Goal: Obtain resource: Download file/media

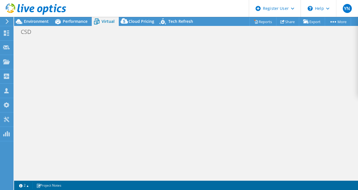
select select "USD"
click at [78, 23] on span "Performance" at bounding box center [75, 21] width 25 height 5
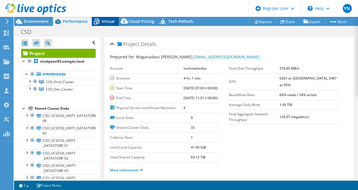
click at [109, 23] on span "Virtual" at bounding box center [108, 21] width 13 height 5
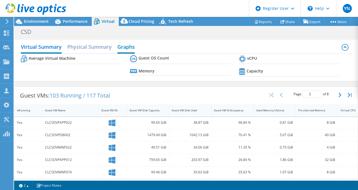
click at [127, 42] on h2 "Graphs" at bounding box center [125, 47] width 17 height 12
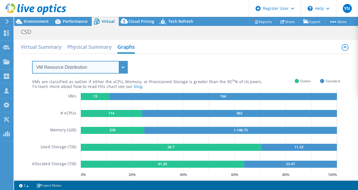
click at [122, 67] on select "VM Resource Distribution Provisioning Contrast Over Provisioning" at bounding box center [80, 67] width 96 height 13
select select "Provisioning Contrast"
click at [32, 61] on select "VM Resource Distribution Provisioning Contrast Over Provisioning" at bounding box center [80, 67] width 96 height 13
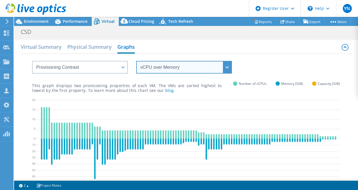
click at [226, 64] on select "vCPU over Memory vCPU over Capacity Memory over vCPU Memory over Capacity Capac…" at bounding box center [184, 67] width 96 height 13
select select "vCPU over Capacity"
click at [136, 61] on select "vCPU over Memory vCPU over Capacity Memory over vCPU Memory over Capacity Capac…" at bounding box center [184, 67] width 96 height 13
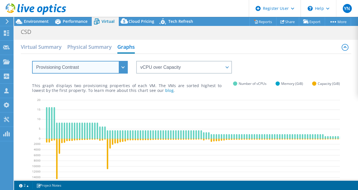
click at [122, 67] on select "VM Resource Distribution Provisioning Contrast Over Provisioning" at bounding box center [80, 67] width 96 height 13
select select "Over Provisioning"
click at [32, 61] on select "VM Resource Distribution Provisioning Contrast Over Provisioning" at bounding box center [80, 67] width 96 height 13
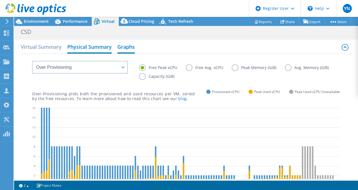
click at [100, 50] on h2 "Physical Summary" at bounding box center [89, 47] width 44 height 12
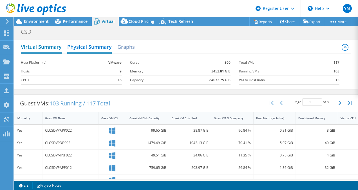
click at [48, 45] on h2 "Virtual Summary" at bounding box center [41, 47] width 41 height 12
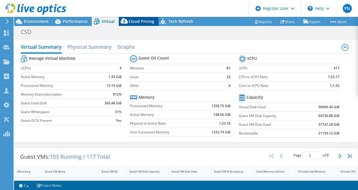
click at [135, 21] on span "Cloud Pricing" at bounding box center [142, 21] width 26 height 5
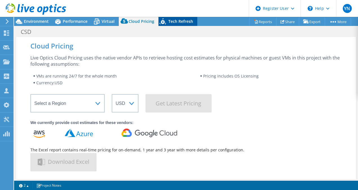
click at [188, 24] on span "Tech Refresh" at bounding box center [180, 21] width 25 height 5
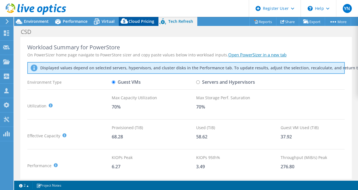
click at [147, 23] on span "Cloud Pricing" at bounding box center [142, 21] width 26 height 5
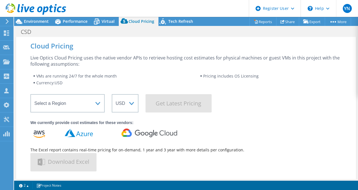
click at [103, 16] on header "YN Dell User Yashaswini Narayana Yashaswini.N@Dell.com Dell My Profile Log Out …" at bounding box center [179, 8] width 358 height 17
click at [106, 21] on span "Virtual" at bounding box center [108, 21] width 13 height 5
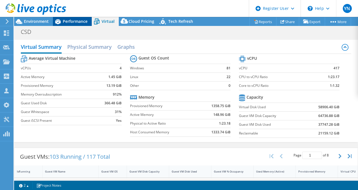
click at [75, 19] on span "Performance" at bounding box center [75, 21] width 25 height 5
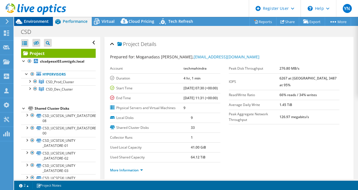
click at [41, 25] on div "Environment" at bounding box center [33, 21] width 39 height 9
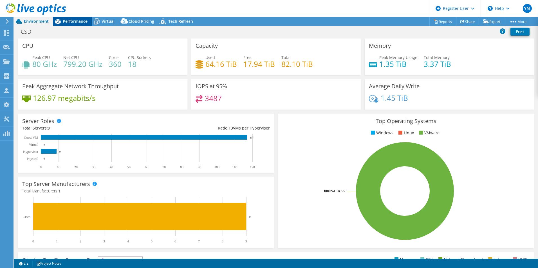
click at [78, 20] on span "Performance" at bounding box center [75, 21] width 25 height 5
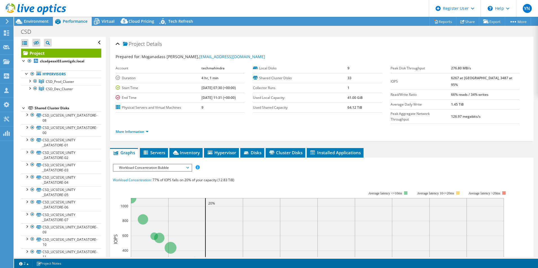
click at [358, 113] on td "Peak Aggregate Network Throughput" at bounding box center [421, 116] width 61 height 14
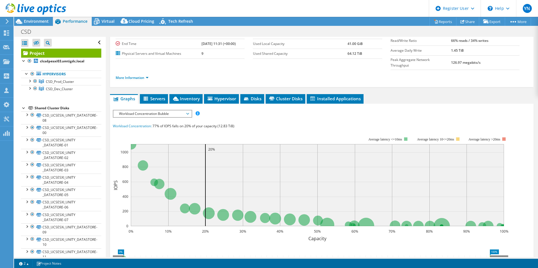
scroll to position [56, 0]
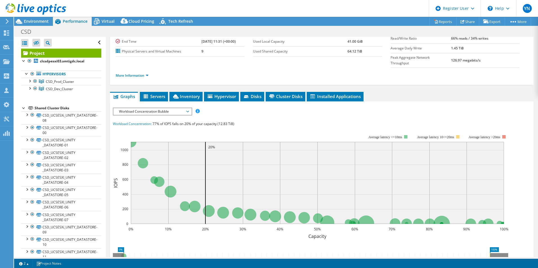
click at [166, 108] on span "Workload Concentration Bubble" at bounding box center [152, 111] width 72 height 7
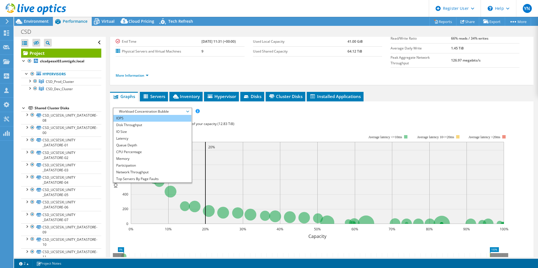
click at [134, 115] on li "IOPS" at bounding box center [152, 118] width 78 height 7
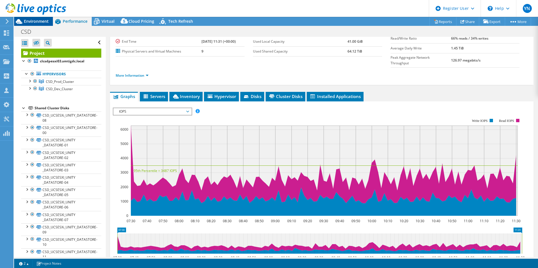
click at [30, 21] on span "Environment" at bounding box center [36, 21] width 25 height 5
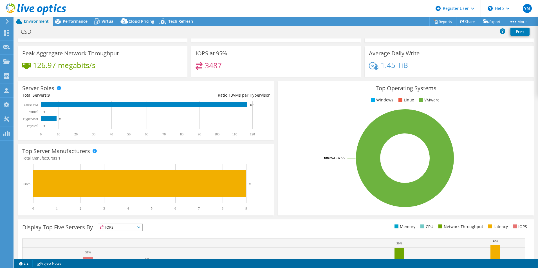
scroll to position [0, 0]
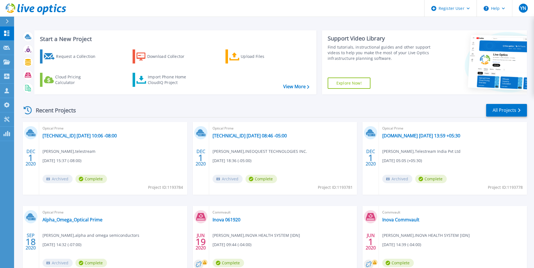
click at [9, 20] on div at bounding box center [9, 22] width 9 height 10
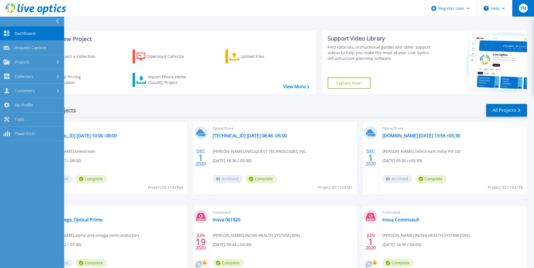
click at [529, 11] on button "YN" at bounding box center [523, 8] width 22 height 17
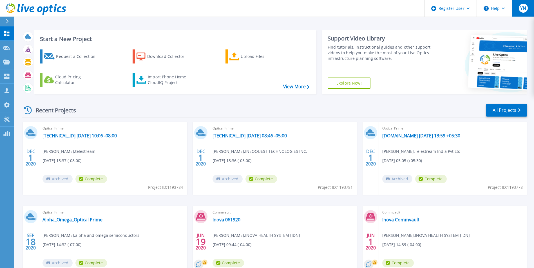
click at [528, 11] on button "YN" at bounding box center [523, 8] width 22 height 17
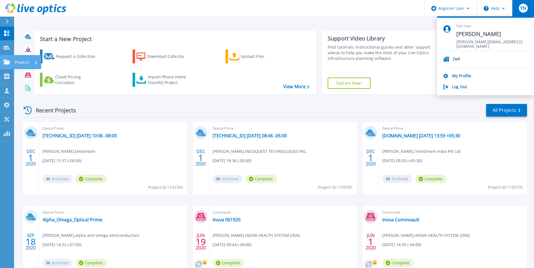
click at [8, 62] on icon at bounding box center [6, 62] width 7 height 5
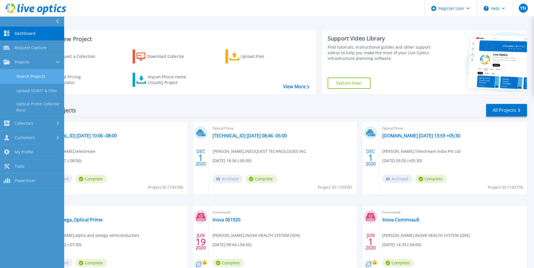
click at [42, 75] on link "Search Projects" at bounding box center [32, 77] width 64 height 14
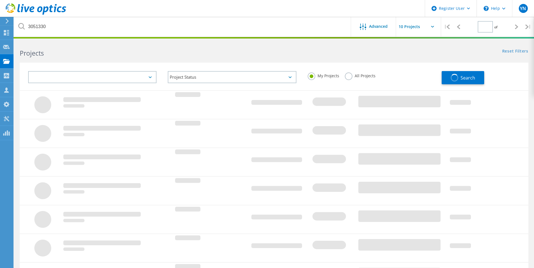
type input "1"
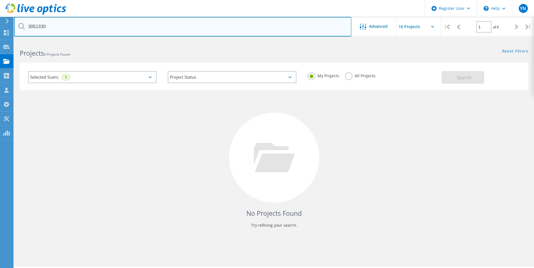
click at [100, 26] on input "3051330" at bounding box center [182, 27] width 337 height 20
drag, startPoint x: 66, startPoint y: 24, endPoint x: -1, endPoint y: 20, distance: 67.1
click at [0, 20] on html "Register User \n Help Explore Helpful Articles Contact Support YN Dell User Yas…" at bounding box center [267, 142] width 534 height 284
paste input "217607"
type input "2176070"
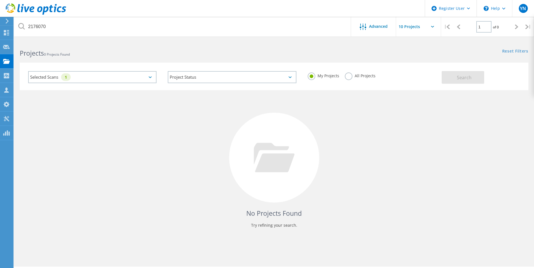
click at [355, 80] on div "All Projects" at bounding box center [360, 77] width 31 height 8
click at [352, 77] on label "All Projects" at bounding box center [360, 75] width 31 height 5
click at [0, 0] on input "All Projects" at bounding box center [0, 0] width 0 height 0
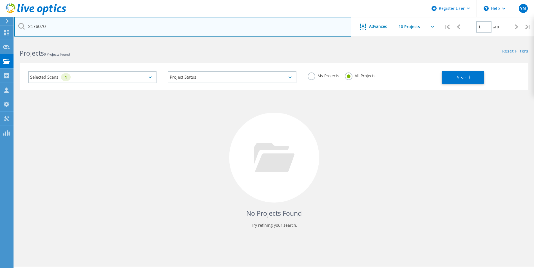
click at [153, 30] on input "2176070" at bounding box center [182, 27] width 337 height 20
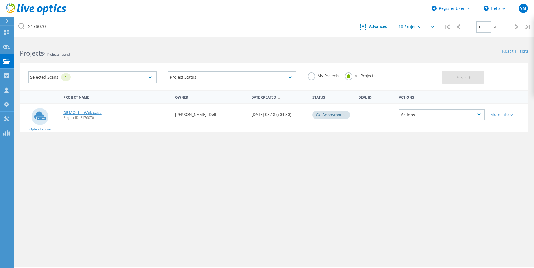
click at [79, 111] on link "DEMO 1 - Webcast" at bounding box center [82, 113] width 38 height 4
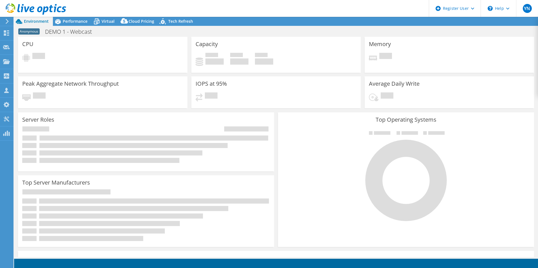
select select "[GEOGRAPHIC_DATA]"
select select "Mumbai"
select select "USD"
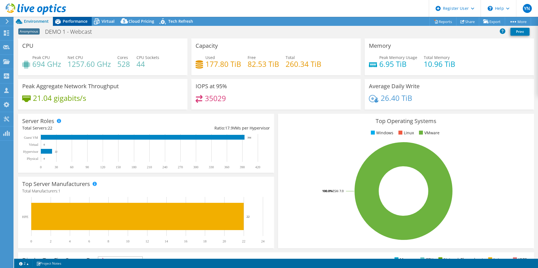
click at [73, 23] on span "Performance" at bounding box center [75, 21] width 25 height 5
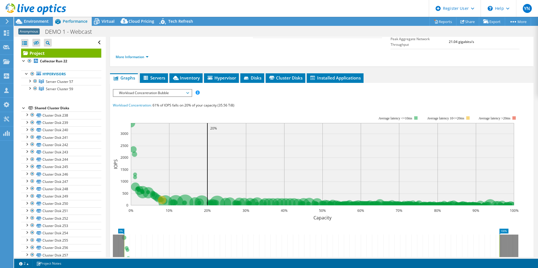
scroll to position [56, 0]
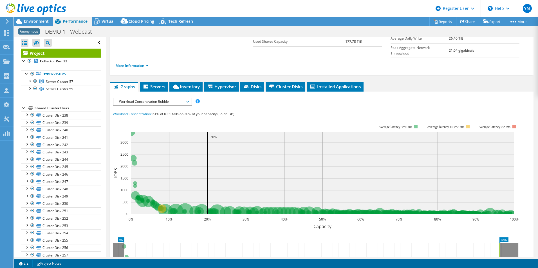
click at [186, 98] on span "Workload Concentration Bubble" at bounding box center [152, 101] width 72 height 7
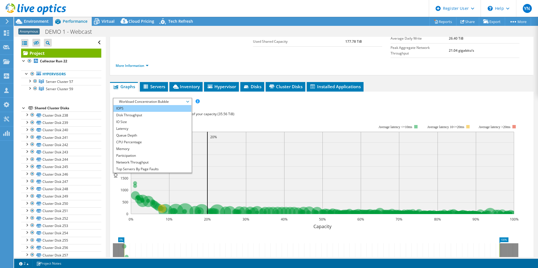
click at [147, 105] on li "IOPS" at bounding box center [152, 108] width 78 height 7
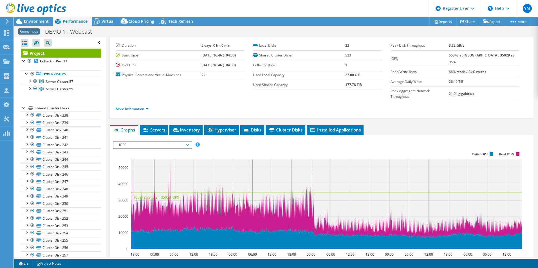
scroll to position [0, 0]
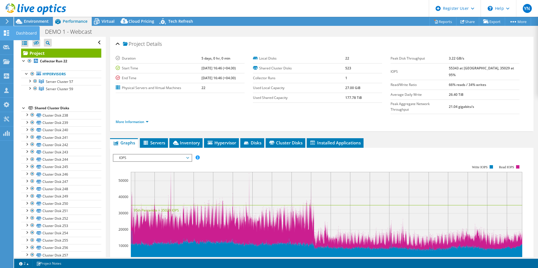
click at [22, 34] on div "Dashboard" at bounding box center [26, 33] width 26 height 14
click at [38, 20] on span "Environment" at bounding box center [36, 21] width 25 height 5
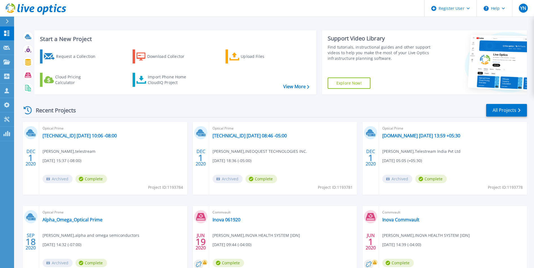
click at [186, 107] on div "Recent Projects All Projects" at bounding box center [274, 111] width 505 height 14
click at [8, 46] on icon at bounding box center [6, 48] width 7 height 4
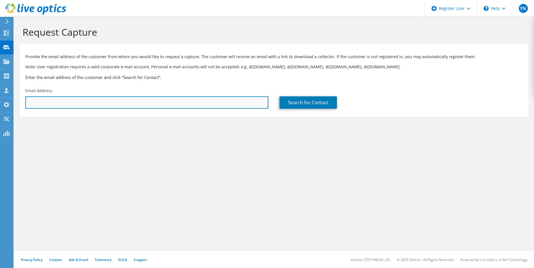
drag, startPoint x: 0, startPoint y: 0, endPoint x: 115, endPoint y: 103, distance: 154.7
click at [115, 103] on input "text" at bounding box center [146, 103] width 243 height 12
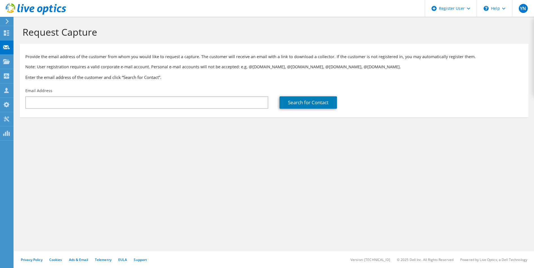
click at [267, 165] on div "Request Capture Provide the email address of the customer from whom you would l…" at bounding box center [274, 143] width 520 height 252
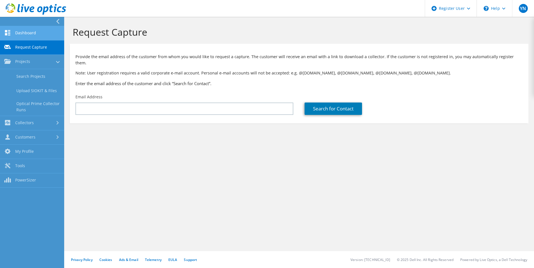
click at [36, 32] on link "Dashboard" at bounding box center [32, 33] width 64 height 14
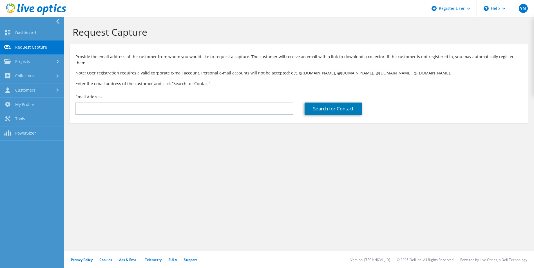
click at [243, 165] on div "Request Capture Provide the email address of the customer from whom you would l…" at bounding box center [299, 143] width 470 height 252
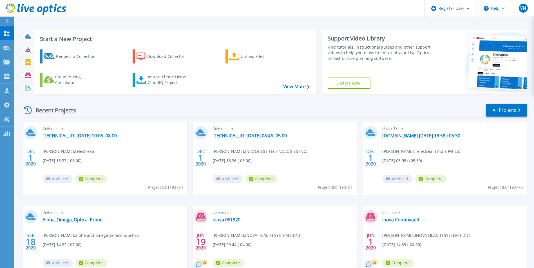
drag, startPoint x: 275, startPoint y: 106, endPoint x: 229, endPoint y: 118, distance: 47.2
click at [275, 106] on div "Recent Projects All Projects" at bounding box center [274, 111] width 505 height 14
click at [253, 57] on div "Upload Files" at bounding box center [263, 56] width 45 height 11
click at [7, 106] on icon at bounding box center [6, 104] width 7 height 5
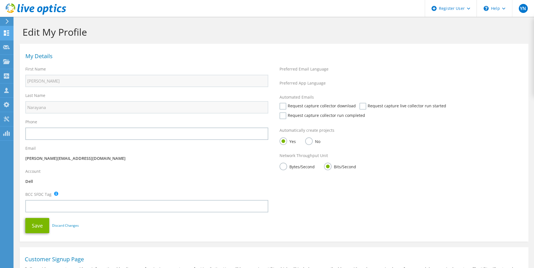
click at [5, 34] on use at bounding box center [6, 32] width 5 height 5
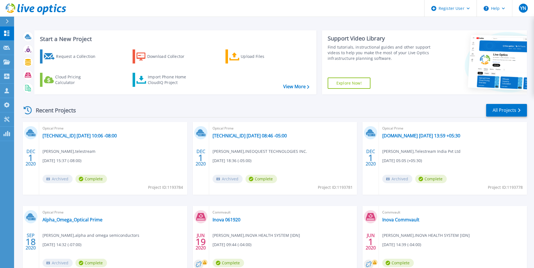
click at [203, 115] on div "Recent Projects All Projects" at bounding box center [274, 111] width 505 height 14
click at [467, 10] on div "Register User" at bounding box center [450, 8] width 52 height 17
click at [469, 38] on link "Register New User" at bounding box center [456, 38] width 63 height 14
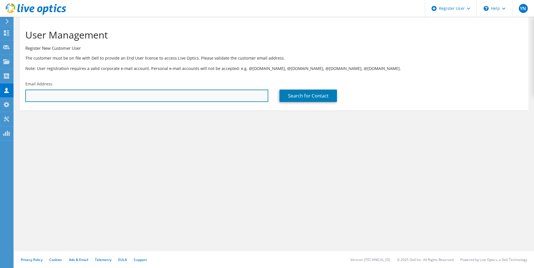
click at [126, 98] on input "text" at bounding box center [146, 96] width 243 height 12
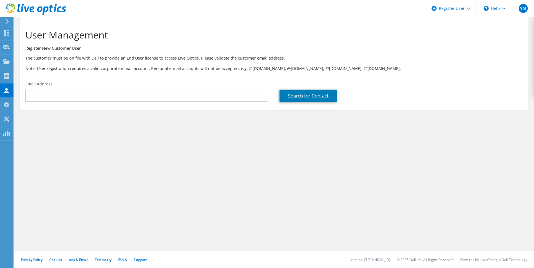
click at [350, 130] on section "User Management Register New Customer User The customer must be on file with De…" at bounding box center [274, 80] width 520 height 127
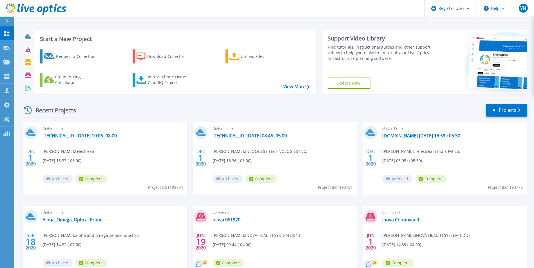
click at [231, 101] on div "Recent Projects All Projects [DATE] Optical Prime [TECHNICAL_ID] [DATE] 10:06 -…" at bounding box center [274, 197] width 505 height 196
click at [173, 109] on div "Recent Projects All Projects" at bounding box center [274, 111] width 505 height 14
click at [267, 23] on div "Start a New Project Request a Collection Download Collector Upload Files Cloud …" at bounding box center [274, 147] width 520 height 295
click at [471, 11] on div "Register User" at bounding box center [450, 8] width 52 height 17
click at [156, 104] on div "Recent Projects All Projects" at bounding box center [274, 111] width 505 height 14
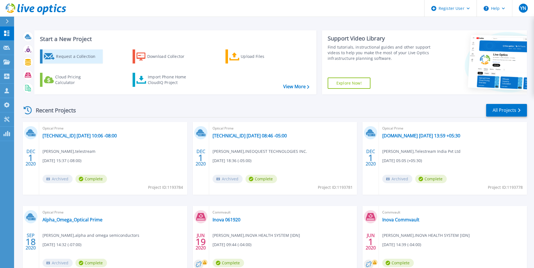
click at [84, 58] on div "Request a Collection" at bounding box center [78, 56] width 45 height 11
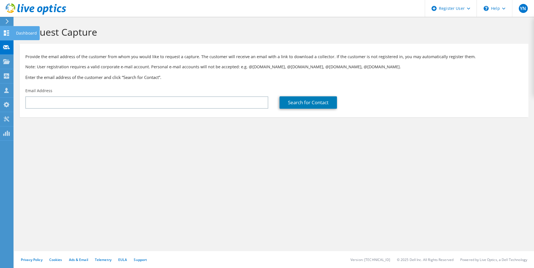
click at [8, 36] on div at bounding box center [6, 34] width 7 height 6
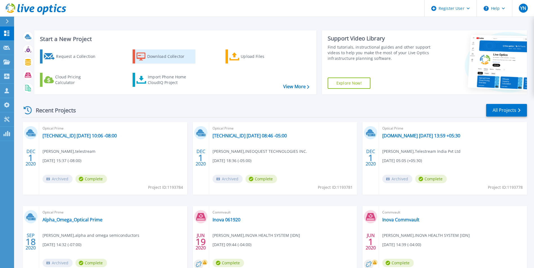
click at [159, 57] on div "Download Collector" at bounding box center [169, 56] width 45 height 11
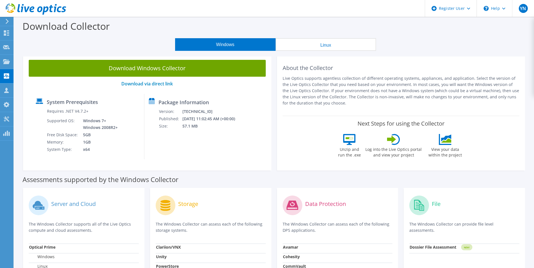
drag, startPoint x: 185, startPoint y: 71, endPoint x: 313, endPoint y: 135, distance: 142.0
click at [185, 71] on link "Download Windows Collector" at bounding box center [147, 68] width 237 height 17
click at [9, 34] on use at bounding box center [6, 32] width 5 height 5
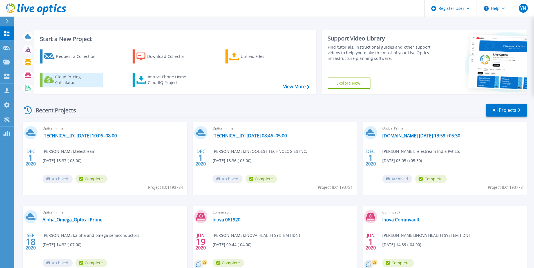
click at [85, 83] on div "Cloud Pricing Calculator" at bounding box center [77, 79] width 45 height 11
click at [6, 62] on icon at bounding box center [6, 62] width 7 height 5
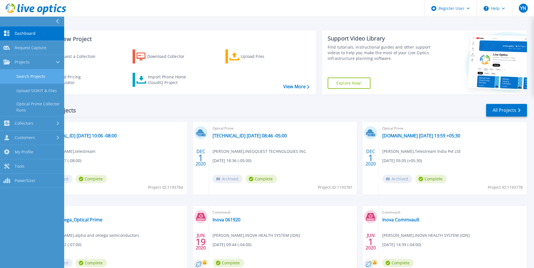
click at [39, 77] on link "Search Projects" at bounding box center [32, 77] width 64 height 14
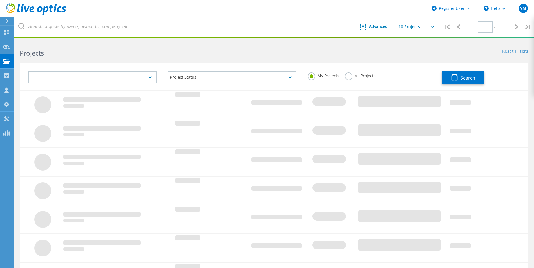
type input "1"
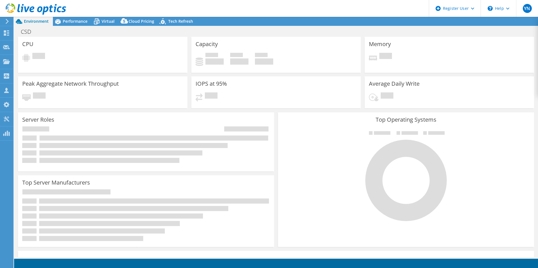
select select "USD"
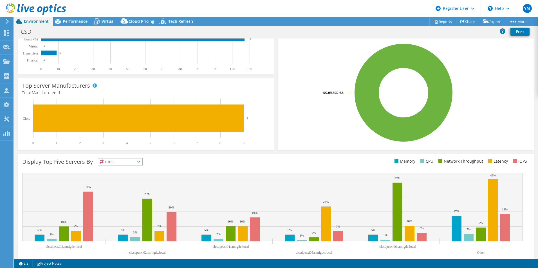
scroll to position [107, 0]
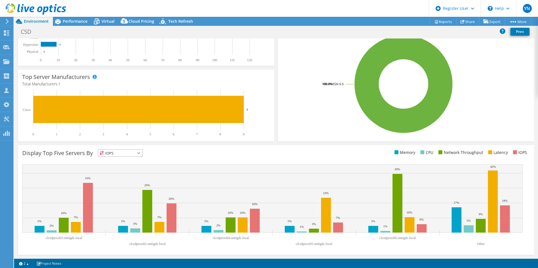
click at [142, 151] on span "IOPS" at bounding box center [120, 153] width 44 height 7
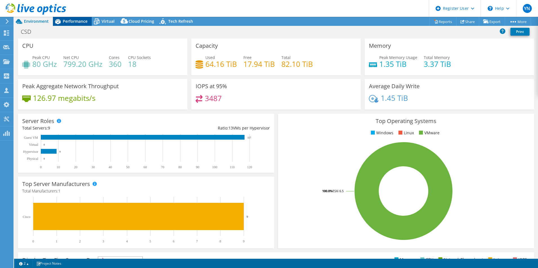
click at [73, 20] on span "Performance" at bounding box center [75, 21] width 25 height 5
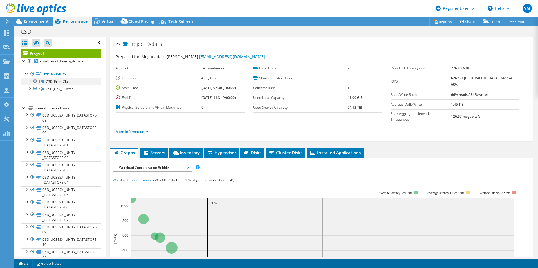
click at [29, 81] on div at bounding box center [30, 81] width 6 height 6
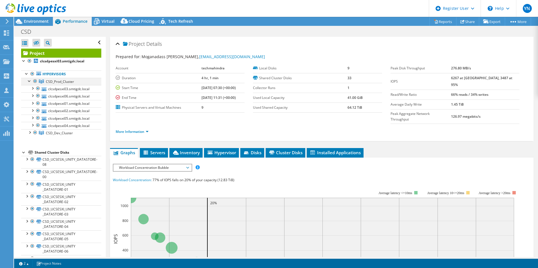
click at [29, 81] on div at bounding box center [30, 81] width 6 height 6
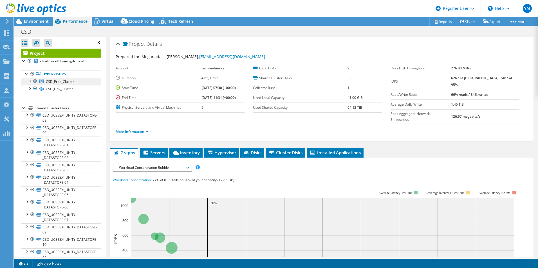
click at [61, 83] on span "CSD_Prod_Cluster" at bounding box center [60, 81] width 28 height 5
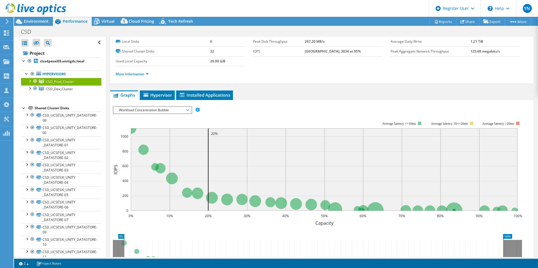
scroll to position [26, 0]
click at [186, 112] on span "Workload Concentration Bubble" at bounding box center [152, 110] width 72 height 7
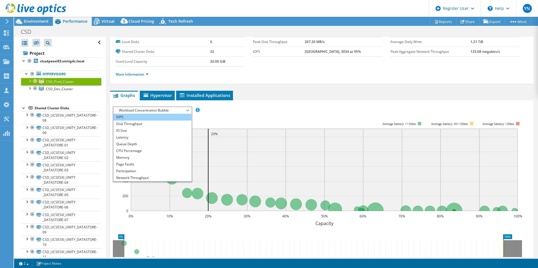
click at [175, 115] on li "IOPS" at bounding box center [152, 117] width 78 height 7
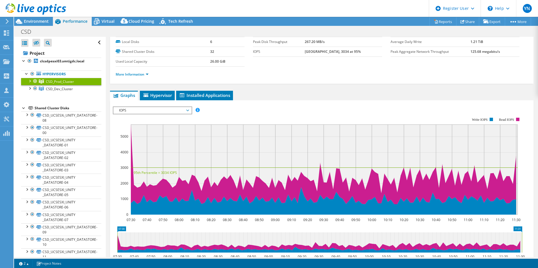
click at [186, 109] on span "IOPS" at bounding box center [152, 110] width 72 height 7
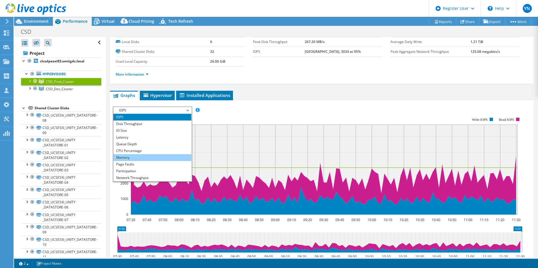
click at [160, 160] on li "Memory" at bounding box center [152, 158] width 78 height 7
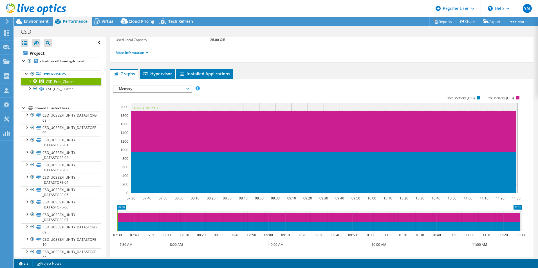
scroll to position [0, 0]
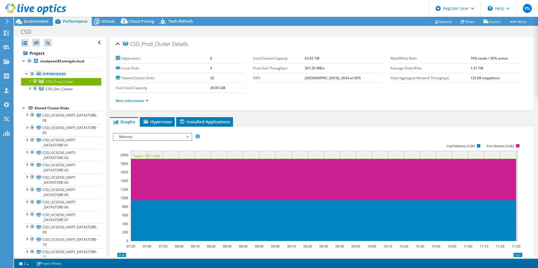
click at [82, 82] on link "CSD_Prod_Cluster" at bounding box center [61, 81] width 80 height 7
click at [151, 120] on span "Hypervisor" at bounding box center [157, 122] width 29 height 6
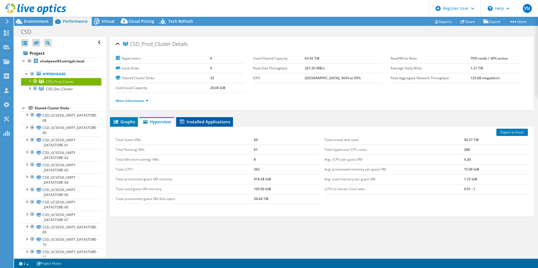
click at [195, 124] on span "Installed Applications" at bounding box center [204, 122] width 51 height 6
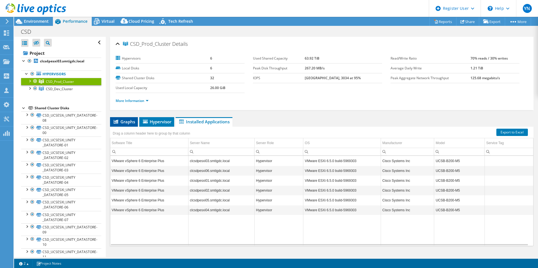
click at [122, 121] on span "Graphs" at bounding box center [124, 122] width 22 height 6
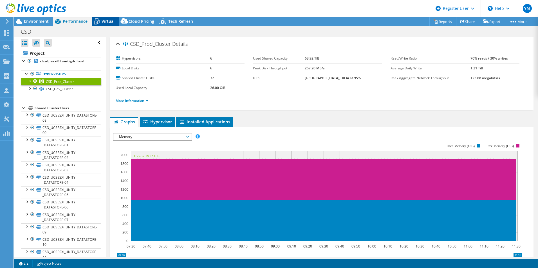
click at [100, 21] on icon at bounding box center [97, 22] width 10 height 10
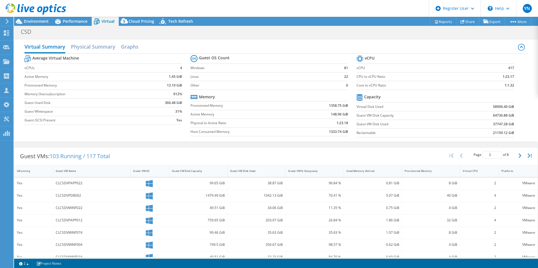
click at [106, 19] on span "Virtual" at bounding box center [108, 21] width 13 height 5
click at [94, 48] on h2 "Physical Summary" at bounding box center [93, 47] width 44 height 12
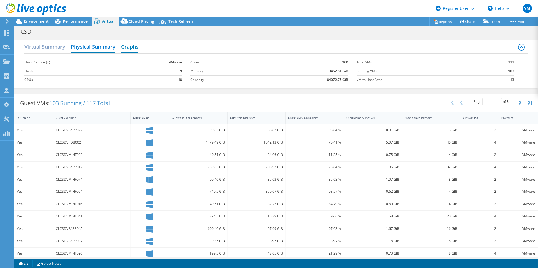
click at [132, 46] on h2 "Graphs" at bounding box center [129, 47] width 17 height 12
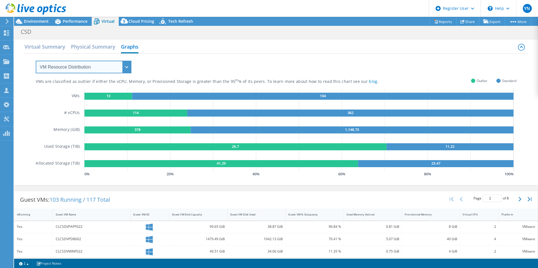
click at [125, 66] on select "VM Resource Distribution Provisioning Contrast Over Provisioning" at bounding box center [84, 67] width 96 height 13
select select "Provisioning Contrast"
click at [36, 61] on select "VM Resource Distribution Provisioning Contrast Over Provisioning" at bounding box center [84, 67] width 96 height 13
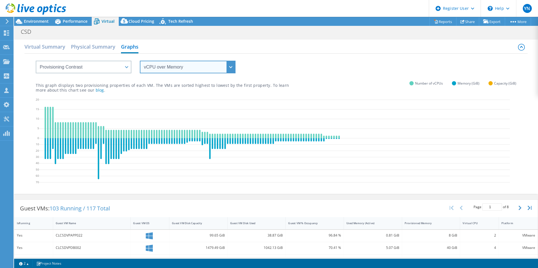
click at [228, 66] on select "vCPU over Memory vCPU over Capacity Memory over vCPU Memory over Capacity Capac…" at bounding box center [188, 67] width 96 height 13
select select "vCPU over Capacity"
click at [140, 61] on select "vCPU over Memory vCPU over Capacity Memory over vCPU Memory over Capacity Capac…" at bounding box center [188, 67] width 96 height 13
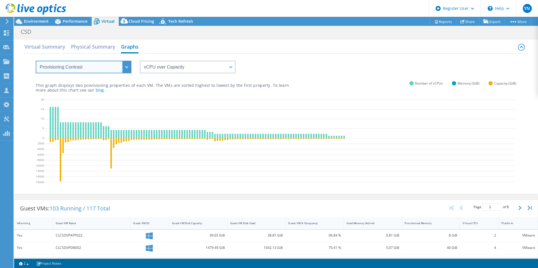
click at [127, 68] on select "VM Resource Distribution Provisioning Contrast Over Provisioning" at bounding box center [84, 67] width 96 height 13
select select "Over Provisioning"
click at [36, 61] on select "VM Resource Distribution Provisioning Contrast Over Provisioning" at bounding box center [84, 67] width 96 height 13
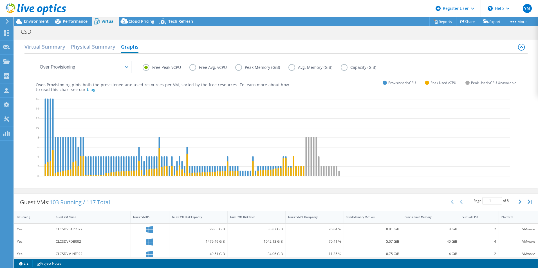
click at [195, 67] on label "Free Avg. vCPU" at bounding box center [212, 67] width 46 height 7
click at [0, 0] on input "Free Avg. vCPU" at bounding box center [0, 0] width 0 height 0
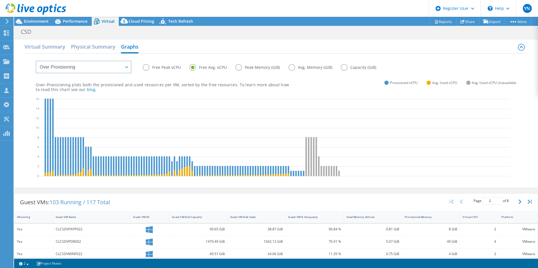
click at [240, 68] on label "Peak Memory (GiB)" at bounding box center [261, 67] width 53 height 7
click at [0, 0] on input "Peak Memory (GiB)" at bounding box center [0, 0] width 0 height 0
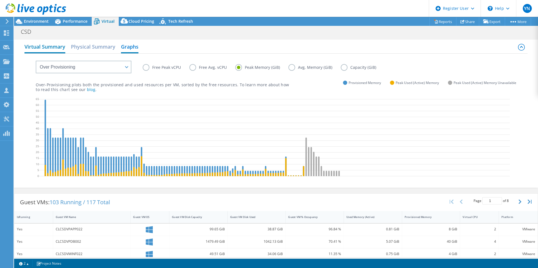
click at [47, 50] on h2 "Virtual Summary" at bounding box center [44, 47] width 41 height 12
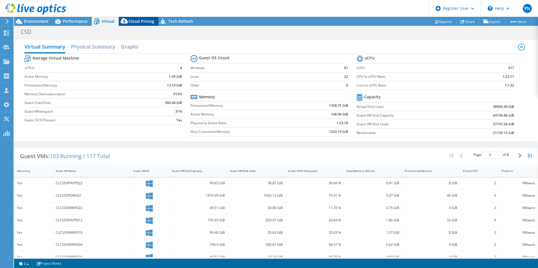
click at [138, 23] on span "Cloud Pricing" at bounding box center [142, 21] width 26 height 5
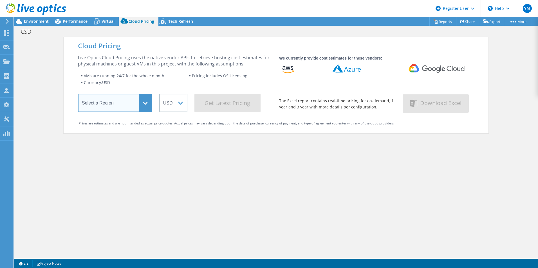
click at [145, 102] on select "Select a Region Asia Pacific (Hong Kong) Asia Pacific (Mumbai) Asia Pacific (Se…" at bounding box center [115, 103] width 74 height 18
select select "Canada"
click at [78, 95] on select "Select a Region Asia Pacific (Hong Kong) Asia Pacific (Mumbai) Asia Pacific (Se…" at bounding box center [115, 103] width 74 height 18
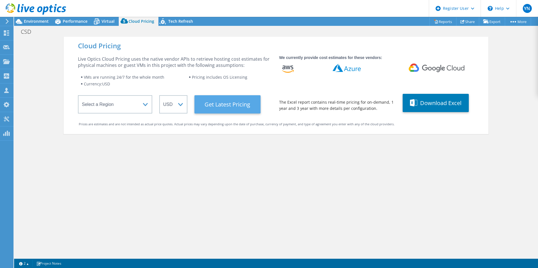
click at [237, 106] on Latest "Get Latest Pricing" at bounding box center [227, 104] width 66 height 18
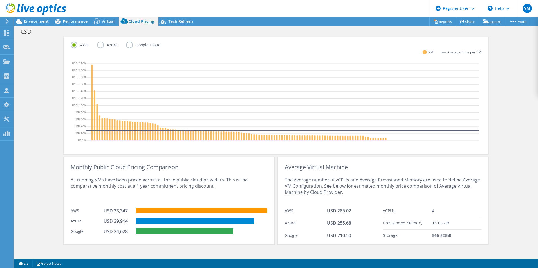
scroll to position [155, 0]
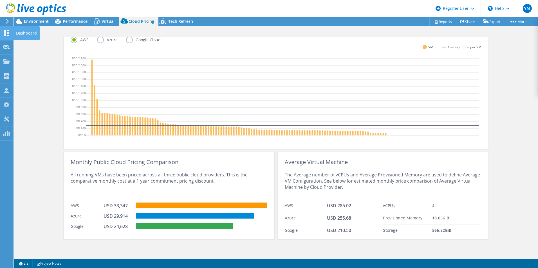
click at [5, 36] on div at bounding box center [6, 34] width 7 height 6
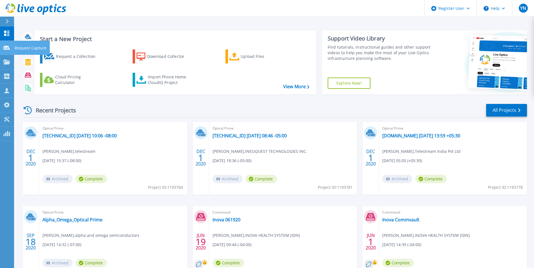
click at [5, 49] on icon at bounding box center [6, 48] width 7 height 4
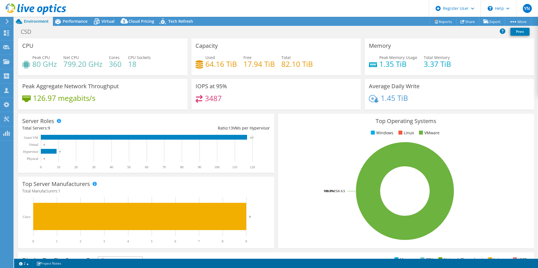
select select "USD"
click at [106, 20] on span "Virtual" at bounding box center [108, 21] width 13 height 5
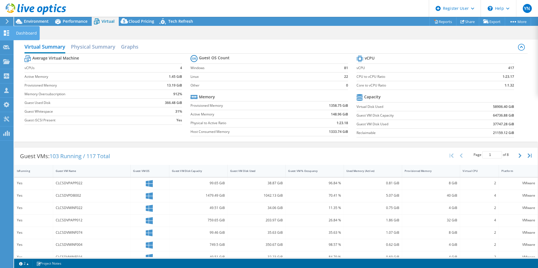
click at [8, 34] on use at bounding box center [6, 32] width 5 height 5
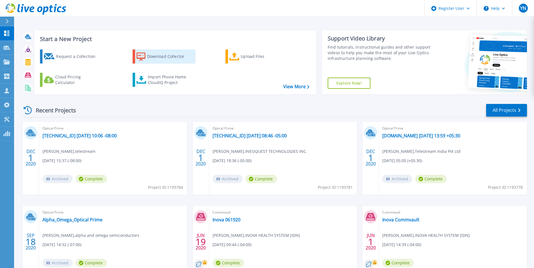
click at [175, 59] on div "Download Collector" at bounding box center [169, 56] width 45 height 11
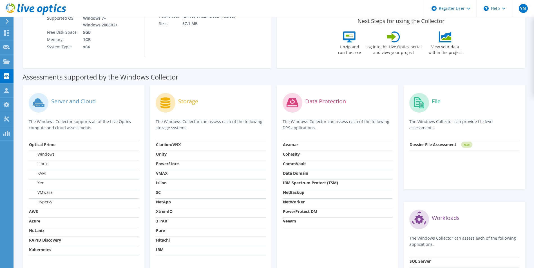
scroll to position [113, 0]
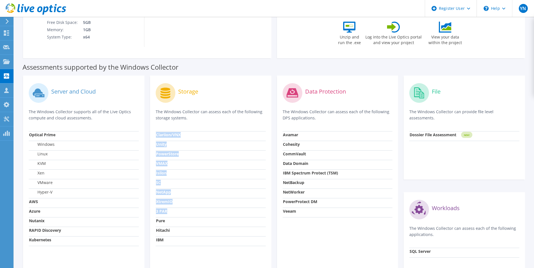
drag, startPoint x: 167, startPoint y: 213, endPoint x: 154, endPoint y: 211, distance: 12.8
click at [154, 211] on div "Storage The Windows Collector can assess each of the following storage systems.…" at bounding box center [210, 186] width 121 height 221
click at [222, 235] on td "Hitachi" at bounding box center [211, 232] width 110 height 10
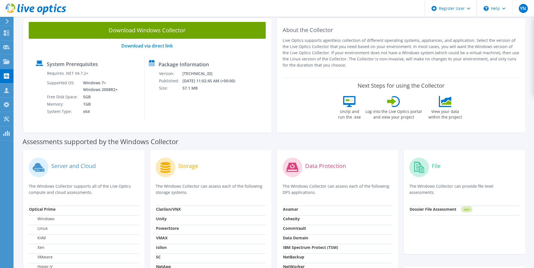
scroll to position [0, 0]
